Goal: Information Seeking & Learning: Learn about a topic

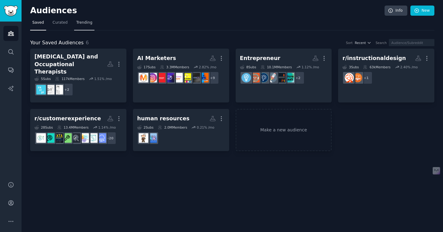
click at [83, 20] on span "Trending" at bounding box center [84, 23] width 16 height 6
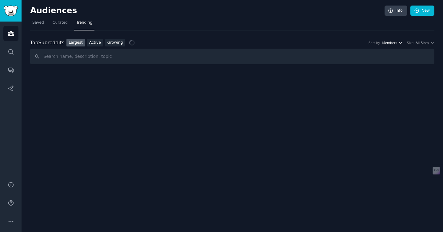
click at [394, 41] on span "Members" at bounding box center [389, 43] width 15 height 4
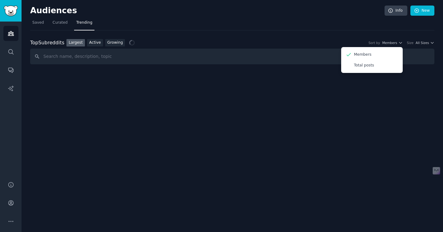
click at [416, 41] on div "Size All Sizes" at bounding box center [420, 43] width 27 height 4
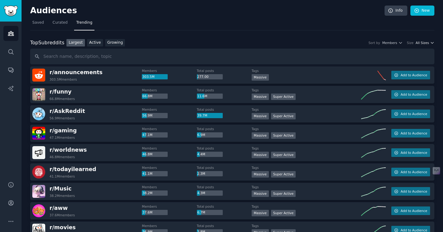
click at [423, 42] on span "All Sizes" at bounding box center [422, 43] width 13 height 4
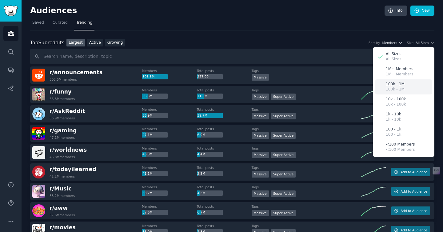
click at [415, 80] on div "100k - 1M 100k - 1M" at bounding box center [403, 86] width 57 height 15
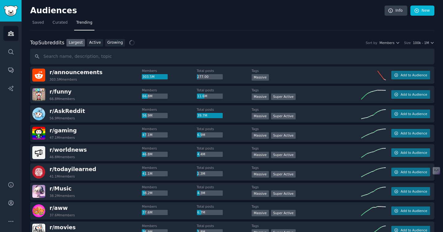
click at [392, 45] on div "Top Subreddits Top Subreddits Largest Active Growing Sort by Members Size 100k …" at bounding box center [232, 43] width 405 height 8
click at [392, 42] on span "Members" at bounding box center [387, 43] width 15 height 4
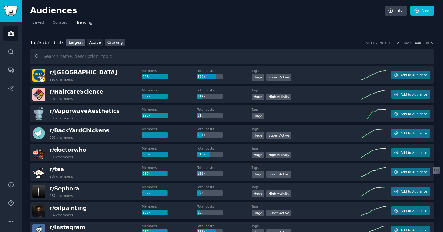
click at [117, 41] on link "Growing" at bounding box center [115, 43] width 20 height 8
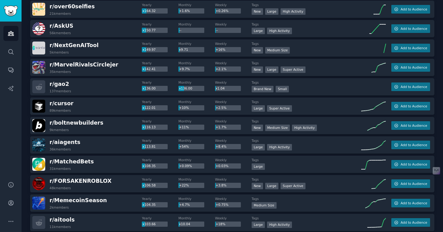
scroll to position [844, 0]
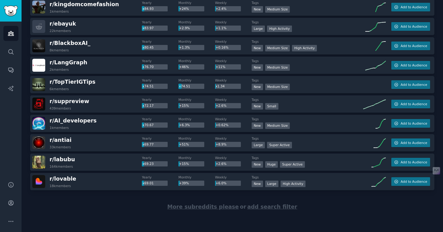
click at [200, 209] on span "More subreddits please" at bounding box center [203, 207] width 71 height 6
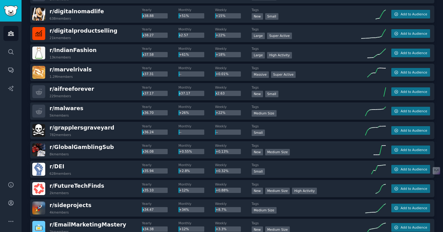
scroll to position [1814, 0]
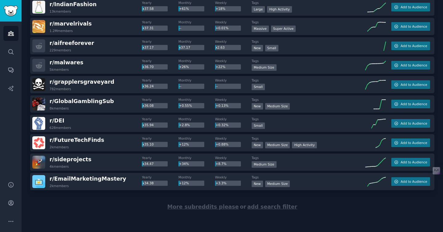
click at [186, 206] on span "More subreddits please" at bounding box center [203, 207] width 71 height 6
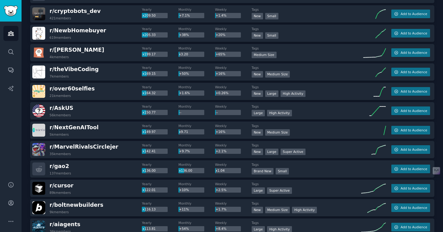
scroll to position [0, 0]
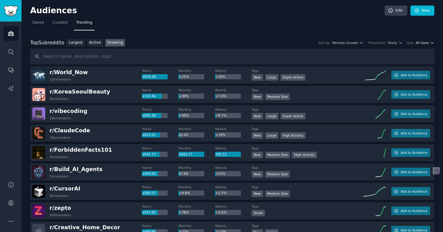
click at [419, 42] on span "All Sizes" at bounding box center [422, 43] width 13 height 4
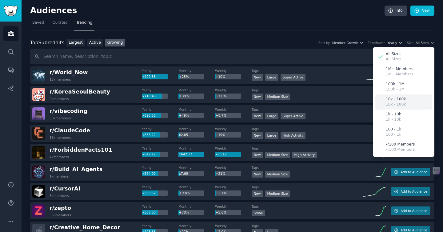
click at [400, 97] on p "10k - 100k" at bounding box center [396, 100] width 20 height 6
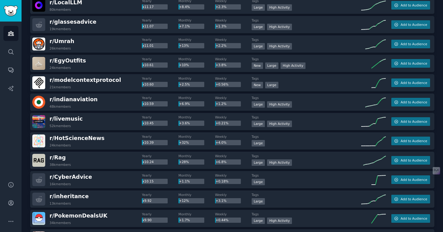
scroll to position [2784, 0]
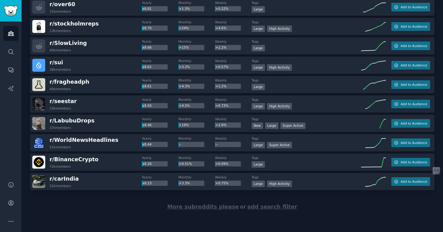
click at [209, 210] on div "More subreddits please or add search filter" at bounding box center [232, 207] width 405 height 34
click at [208, 206] on span "More subreddits please" at bounding box center [203, 207] width 71 height 6
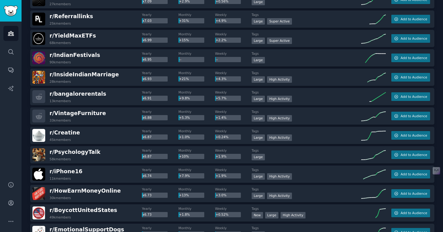
scroll to position [3350, 0]
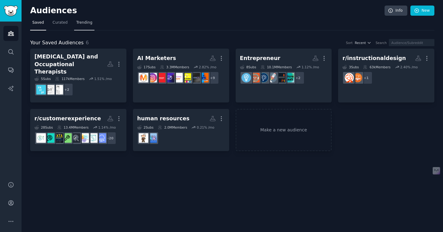
click at [83, 22] on span "Trending" at bounding box center [84, 23] width 16 height 6
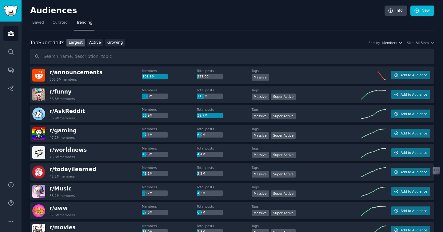
click at [401, 46] on div "Top Subreddits Top Subreddits Largest Active Growing Sort by Members Size All S…" at bounding box center [232, 43] width 405 height 8
click at [392, 43] on span "Members" at bounding box center [389, 43] width 15 height 4
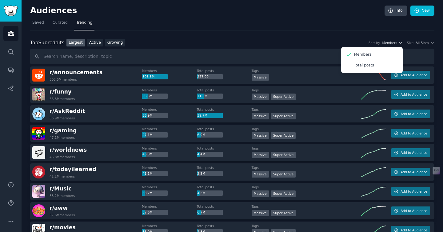
click at [431, 39] on div "Top Subreddits Top Subreddits Largest Active Growing Sort by Members Members To…" at bounding box center [232, 43] width 405 height 8
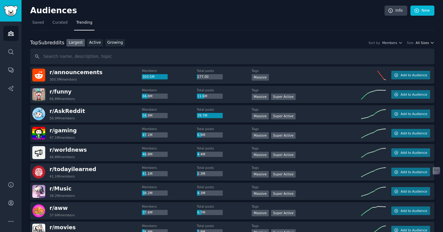
click at [431, 41] on icon "button" at bounding box center [433, 43] width 4 height 4
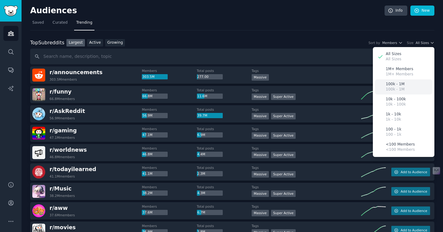
click at [409, 87] on div "100k - 1M 100k - 1M" at bounding box center [403, 86] width 57 height 15
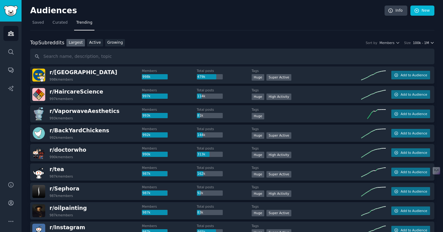
click at [417, 44] on span "100k - 1M" at bounding box center [421, 43] width 16 height 4
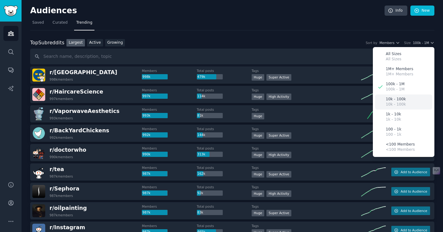
click at [409, 101] on div "10k - 100k 10k - 100k" at bounding box center [403, 102] width 57 height 15
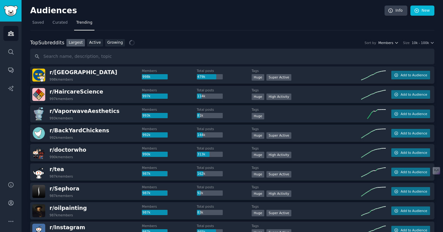
click at [389, 42] on span "Members" at bounding box center [386, 43] width 15 height 4
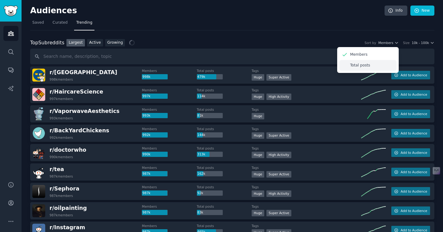
click at [388, 67] on div "Total posts" at bounding box center [368, 65] width 57 height 11
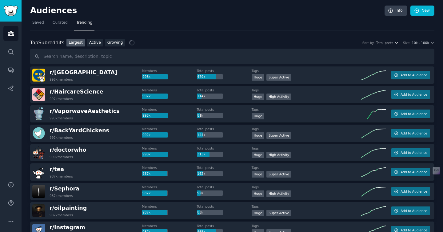
click at [388, 42] on span "Total posts" at bounding box center [384, 43] width 17 height 4
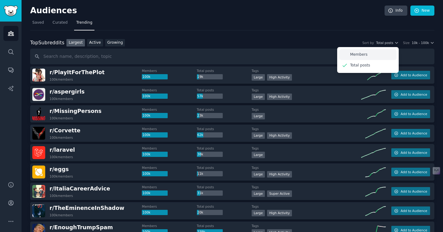
click at [387, 52] on div "Members" at bounding box center [368, 54] width 57 height 11
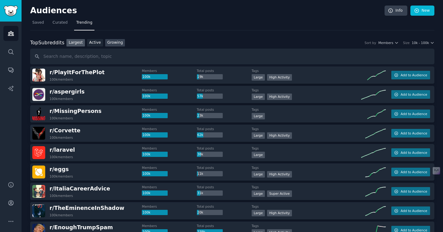
click at [109, 40] on link "Growing" at bounding box center [115, 43] width 20 height 8
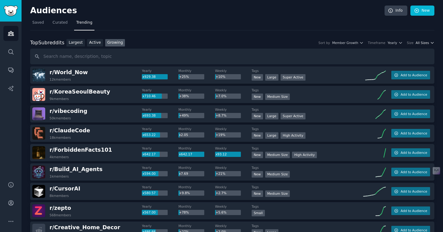
click at [421, 44] on span "All Sizes" at bounding box center [422, 43] width 13 height 4
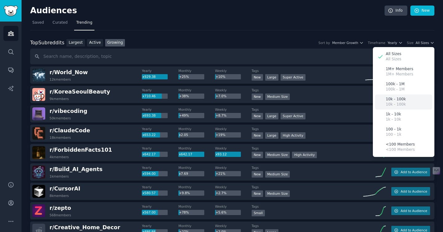
click at [406, 98] on div "10k - 100k 10k - 100k" at bounding box center [403, 102] width 57 height 15
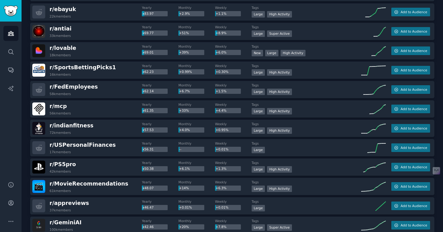
scroll to position [844, 0]
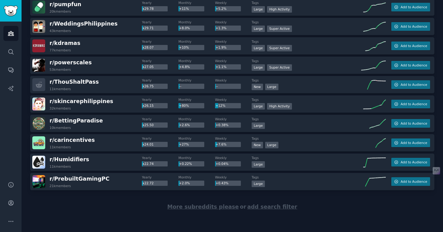
click at [213, 207] on span "More subreddits please" at bounding box center [203, 207] width 71 height 6
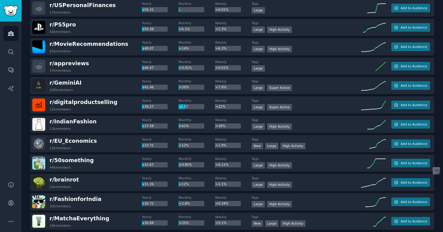
scroll to position [587, 0]
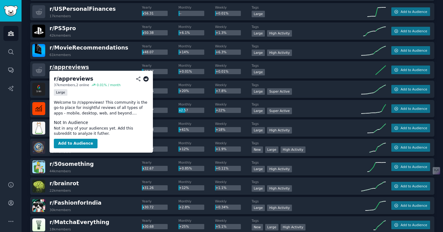
click at [69, 65] on span "r/ appreviews" at bounding box center [69, 67] width 39 height 6
click at [148, 78] on icon at bounding box center [147, 79] width 6 height 6
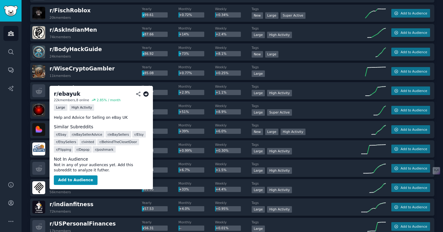
scroll to position [349, 0]
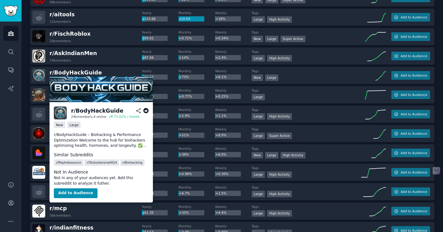
click at [145, 110] on icon at bounding box center [147, 111] width 6 height 6
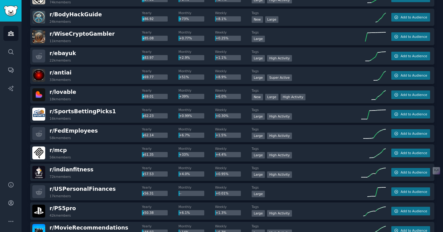
scroll to position [0, 0]
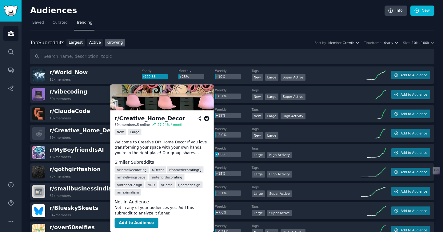
click at [206, 119] on icon at bounding box center [207, 119] width 6 height 6
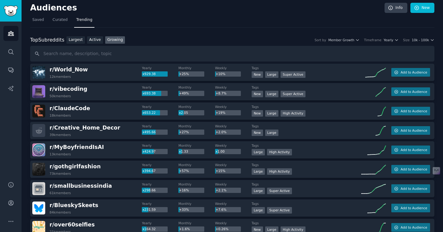
scroll to position [3, 0]
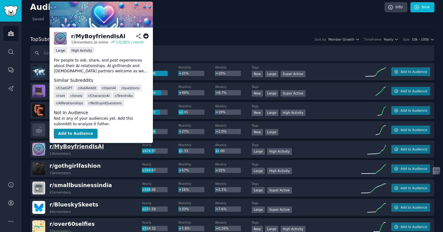
click at [62, 147] on span "r/ [PERSON_NAME]" at bounding box center [77, 147] width 55 height 6
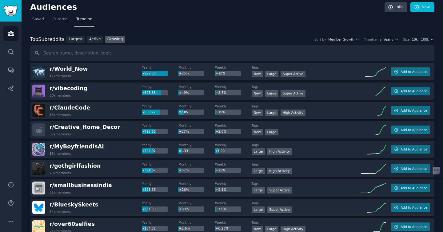
click at [65, 148] on span "r/ [PERSON_NAME]" at bounding box center [77, 147] width 55 height 6
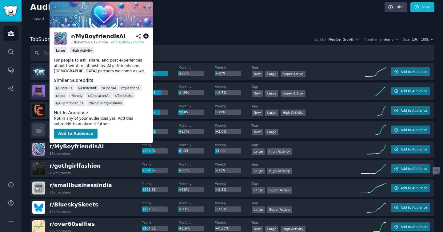
click at [146, 34] on icon at bounding box center [147, 37] width 6 height 6
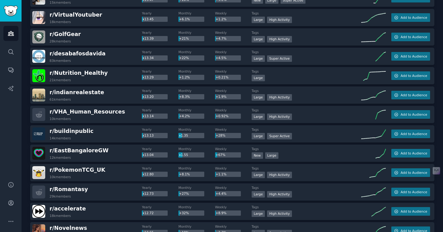
scroll to position [1814, 0]
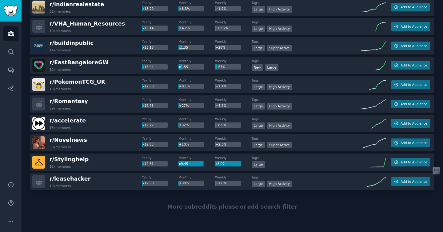
click at [204, 207] on span "More subreddits please" at bounding box center [203, 207] width 71 height 6
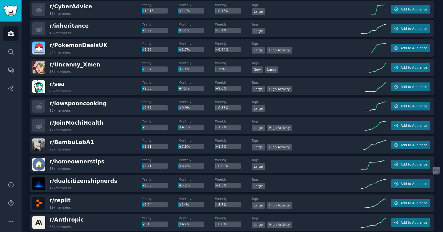
scroll to position [2784, 0]
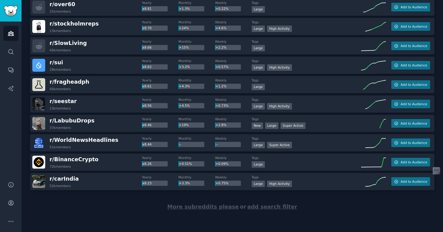
click at [200, 210] on div "More subreddits please or add search filter" at bounding box center [232, 207] width 405 height 34
click at [200, 207] on span "More subreddits please" at bounding box center [203, 207] width 71 height 6
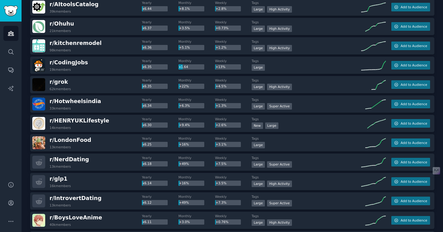
scroll to position [3733, 0]
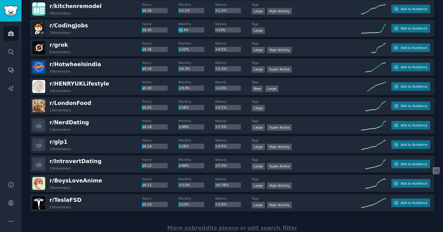
click at [192, 228] on span "More subreddits please" at bounding box center [203, 228] width 71 height 6
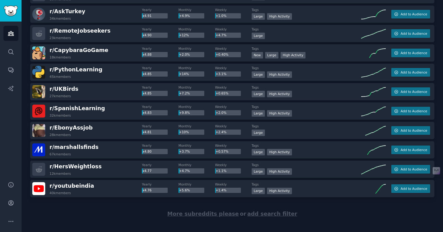
scroll to position [4723, 0]
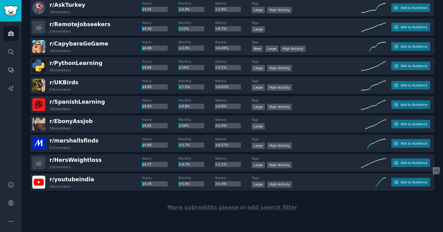
click at [200, 205] on span "More subreddits please" at bounding box center [203, 207] width 71 height 6
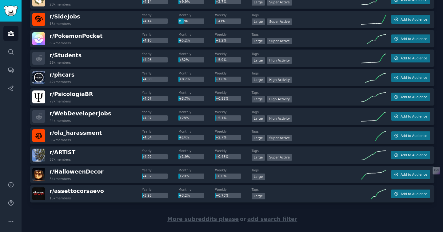
scroll to position [5684, 0]
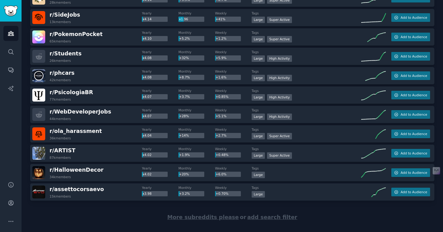
click at [207, 219] on span "More subreddits please" at bounding box center [203, 217] width 71 height 6
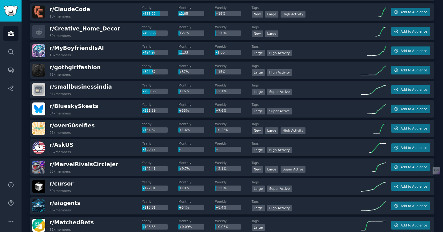
scroll to position [0, 0]
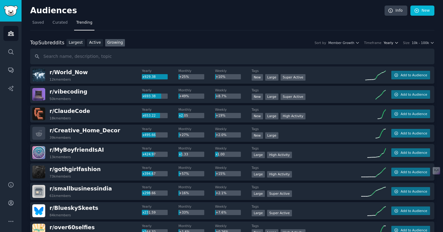
click at [390, 43] on span "Yearly" at bounding box center [389, 43] width 10 height 4
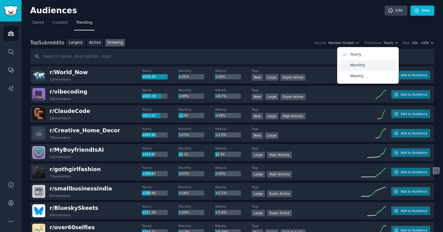
click at [379, 66] on div "Monthly" at bounding box center [368, 65] width 57 height 11
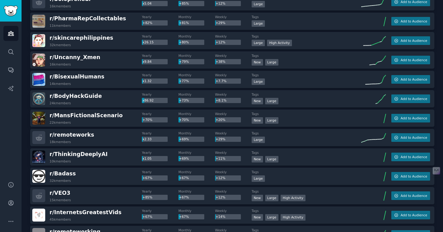
scroll to position [587, 0]
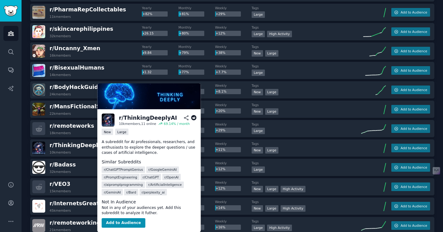
click at [193, 118] on icon at bounding box center [194, 118] width 6 height 6
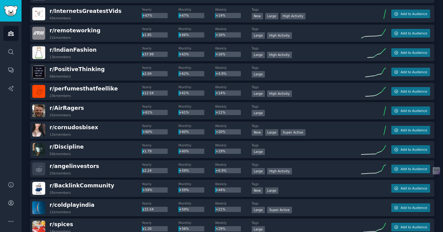
scroll to position [799, 0]
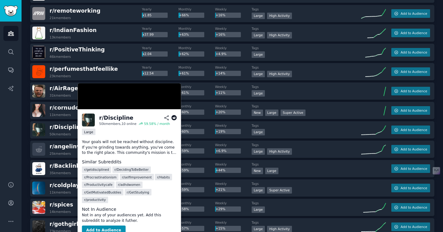
click at [175, 118] on icon at bounding box center [175, 118] width 6 height 6
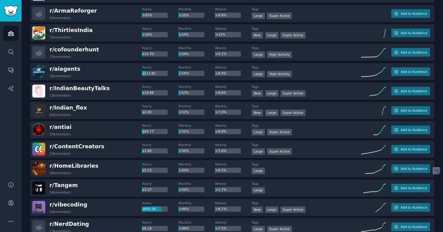
scroll to position [1133, 0]
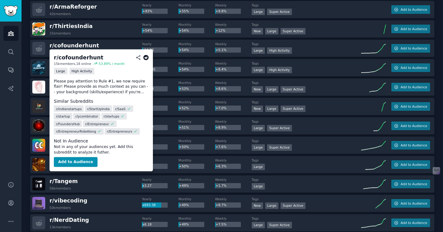
click at [146, 56] on icon at bounding box center [147, 58] width 6 height 6
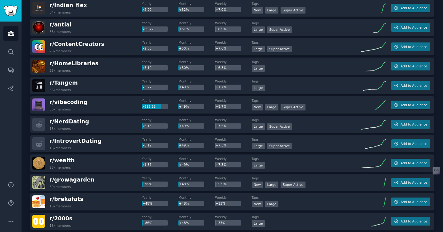
scroll to position [1266, 0]
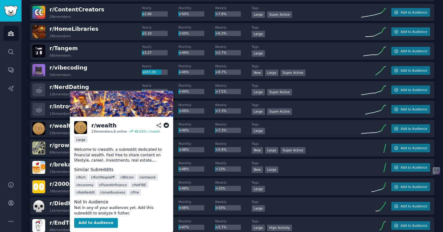
click at [166, 125] on icon at bounding box center [167, 126] width 6 height 6
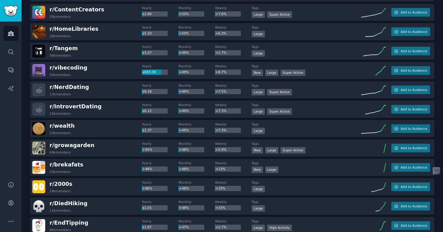
scroll to position [1380, 0]
